Goal: Find specific page/section: Find specific page/section

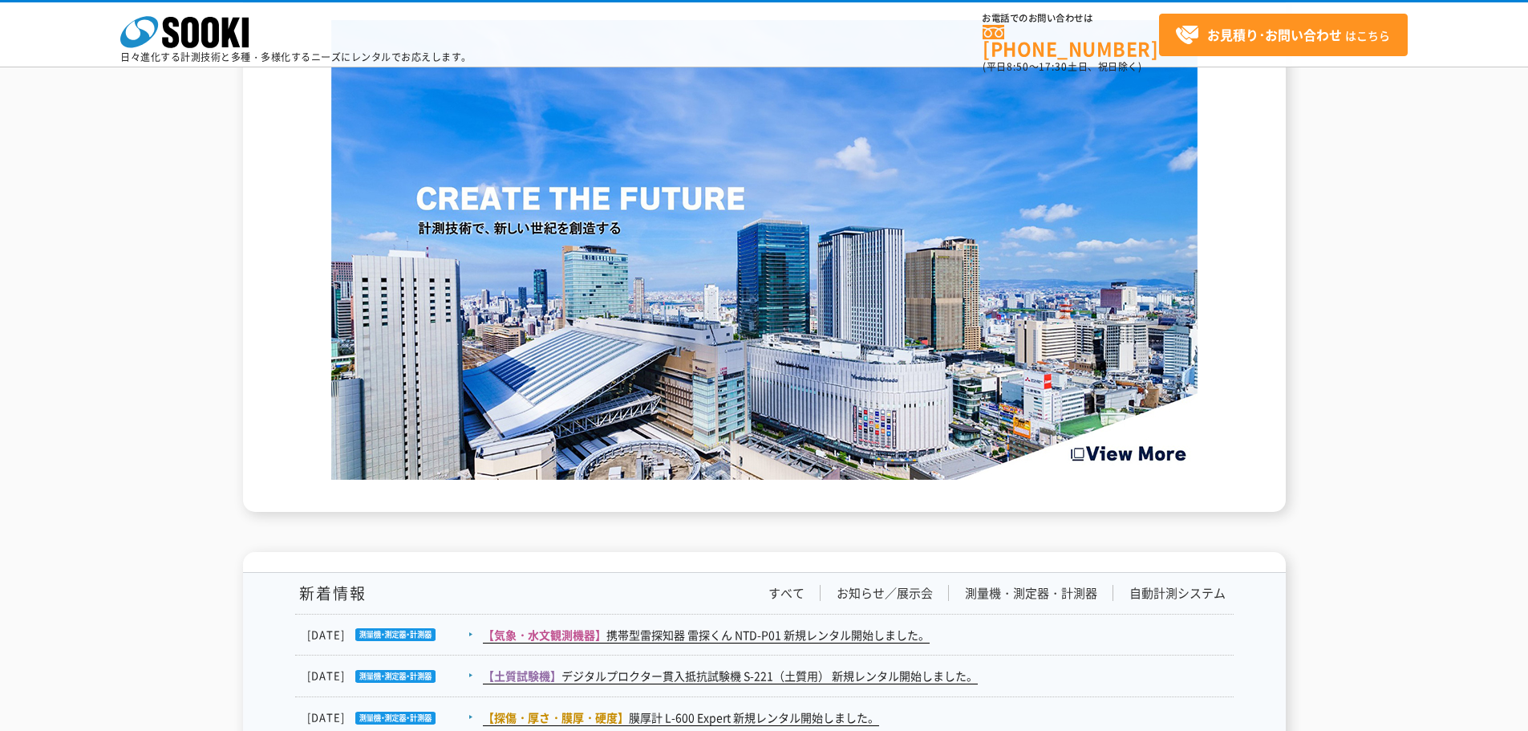
scroll to position [2553, 0]
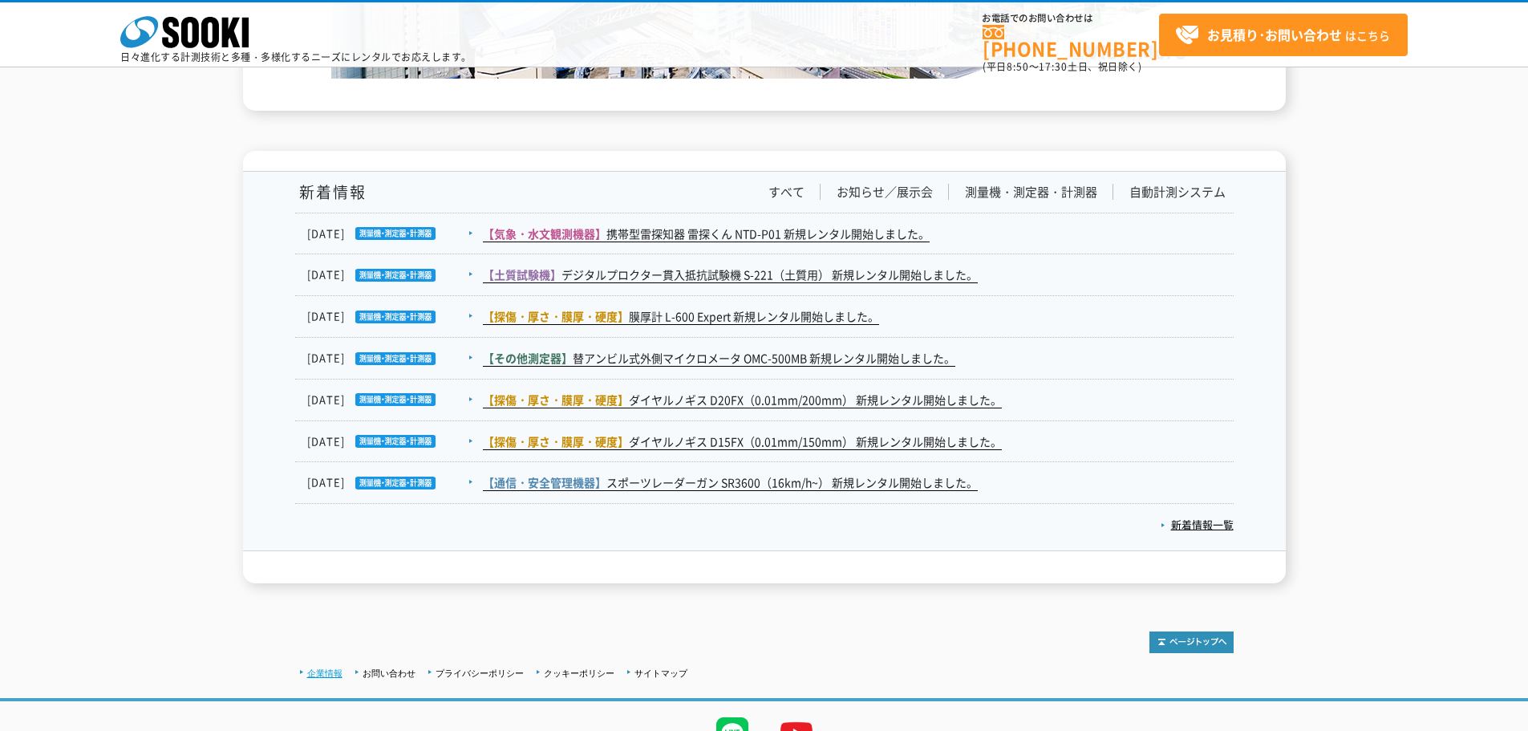
click at [318, 670] on link "企業情報" at bounding box center [324, 673] width 35 height 10
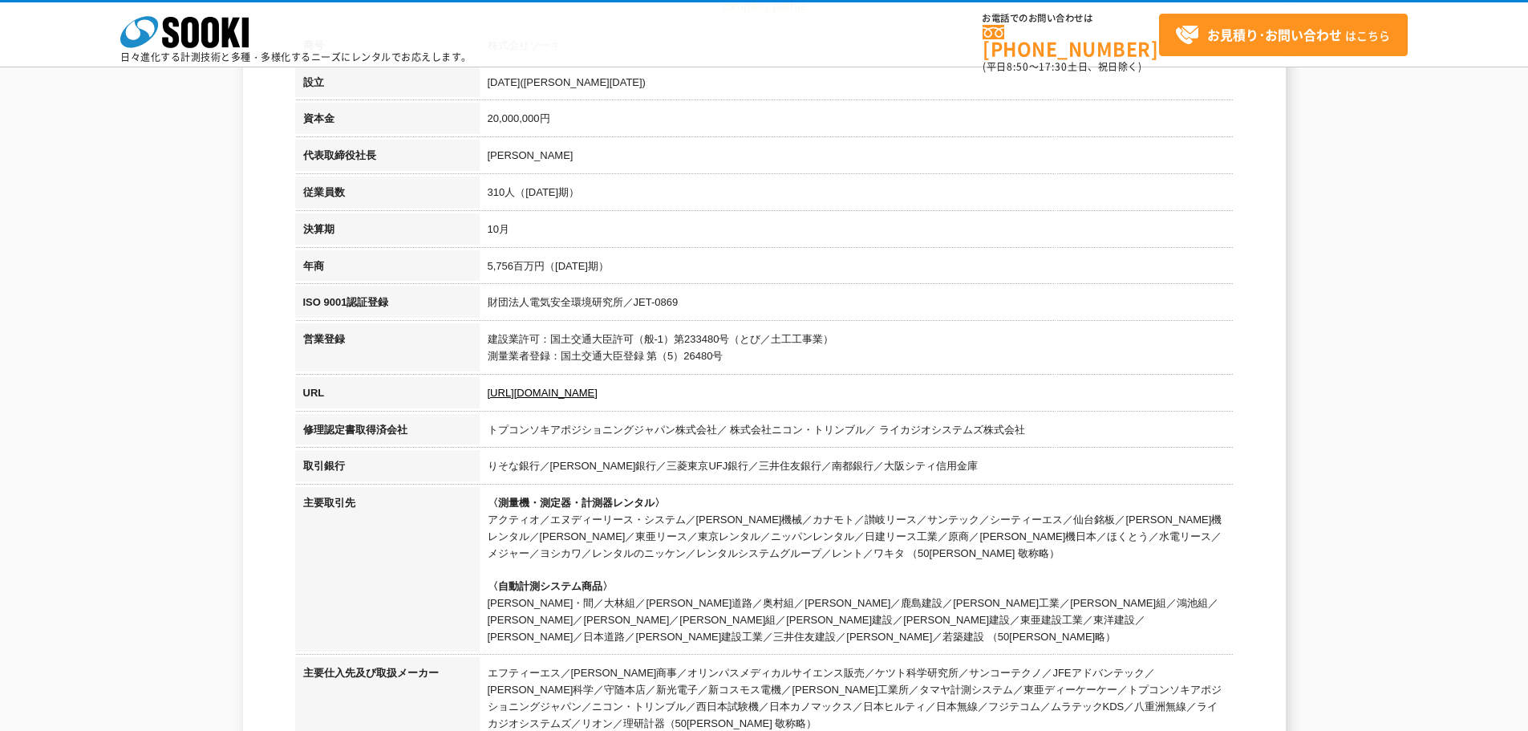
scroll to position [321, 0]
click at [579, 397] on link "https://sooki.co.jp/" at bounding box center [543, 391] width 110 height 12
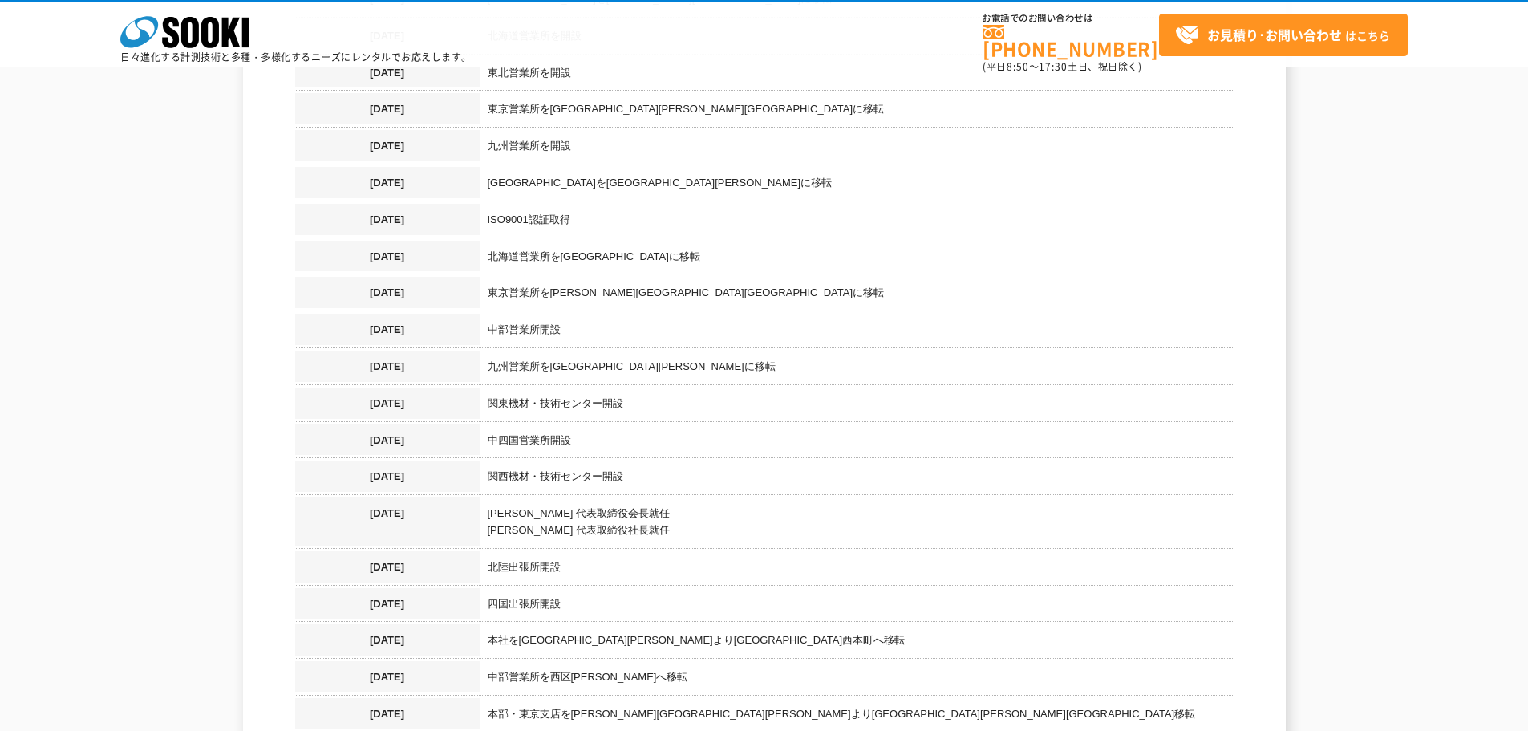
scroll to position [1363, 0]
